Goal: Task Accomplishment & Management: Manage account settings

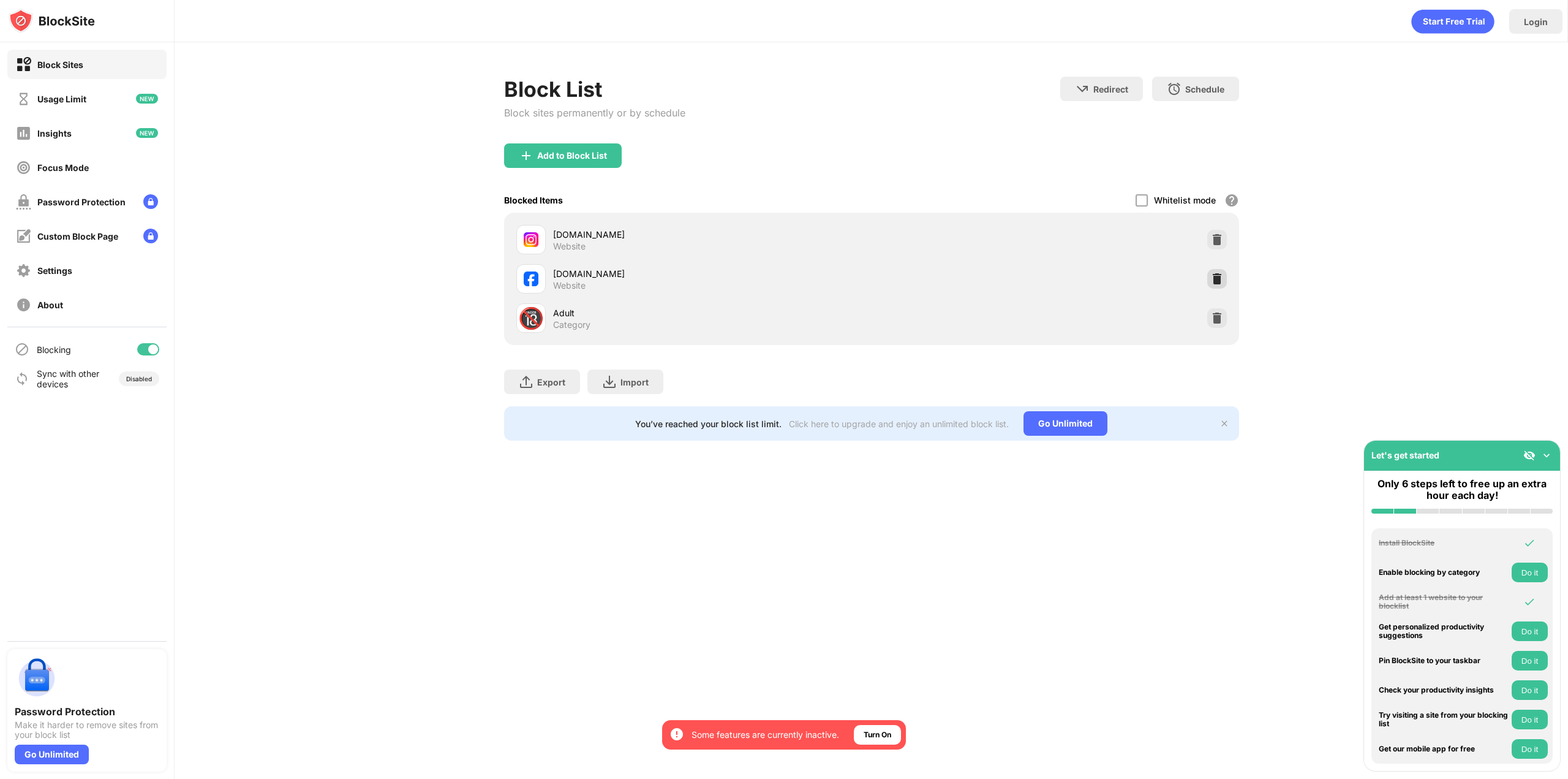
click at [1219, 278] on img at bounding box center [1217, 279] width 12 height 12
